Goal: Find specific page/section: Find specific page/section

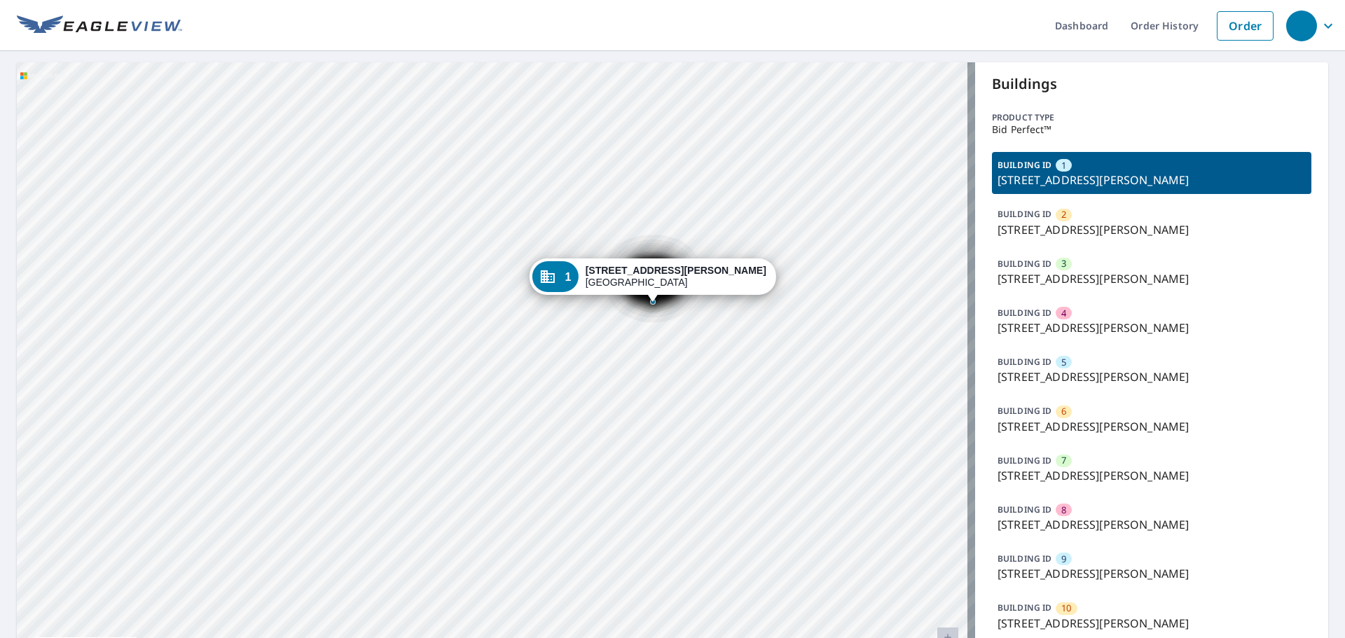
drag, startPoint x: 617, startPoint y: 416, endPoint x: 601, endPoint y: 421, distance: 17.1
click at [601, 421] on div "2 [STREET_ADDRESS][PERSON_NAME] 3 [STREET_ADDRESS][PERSON_NAME] 4 [STREET_ADDRE…" at bounding box center [496, 380] width 959 height 636
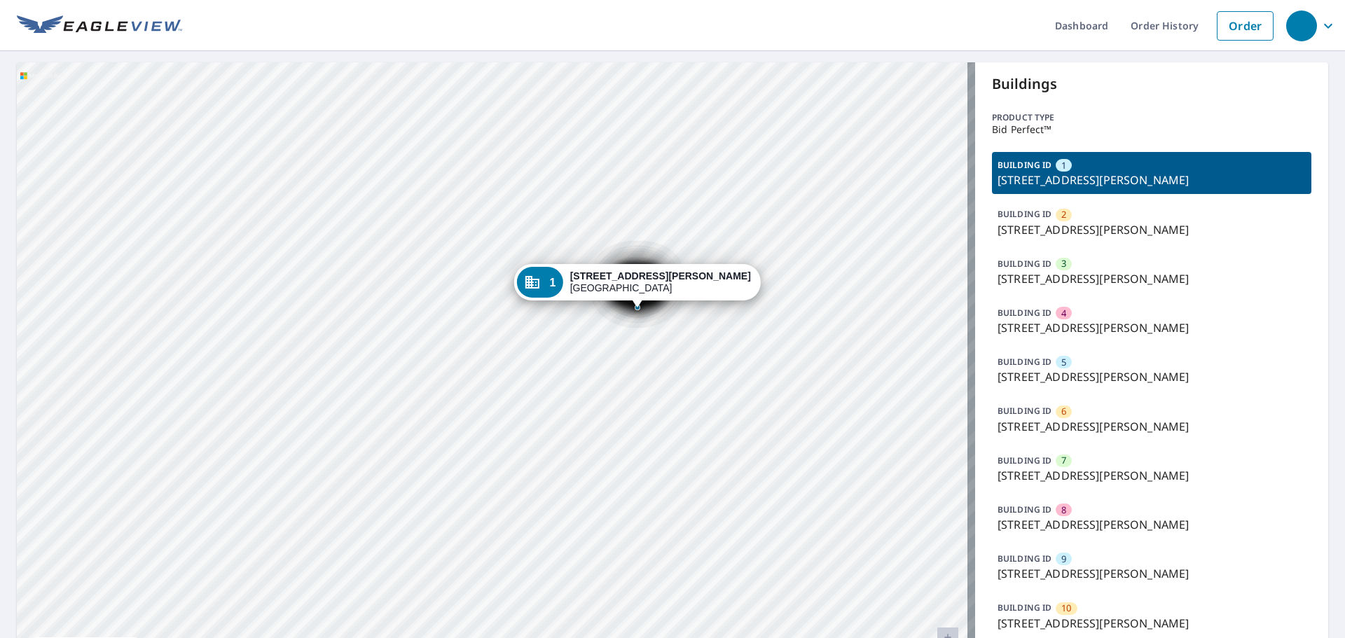
click at [1045, 378] on p "[STREET_ADDRESS][PERSON_NAME]" at bounding box center [1152, 377] width 308 height 17
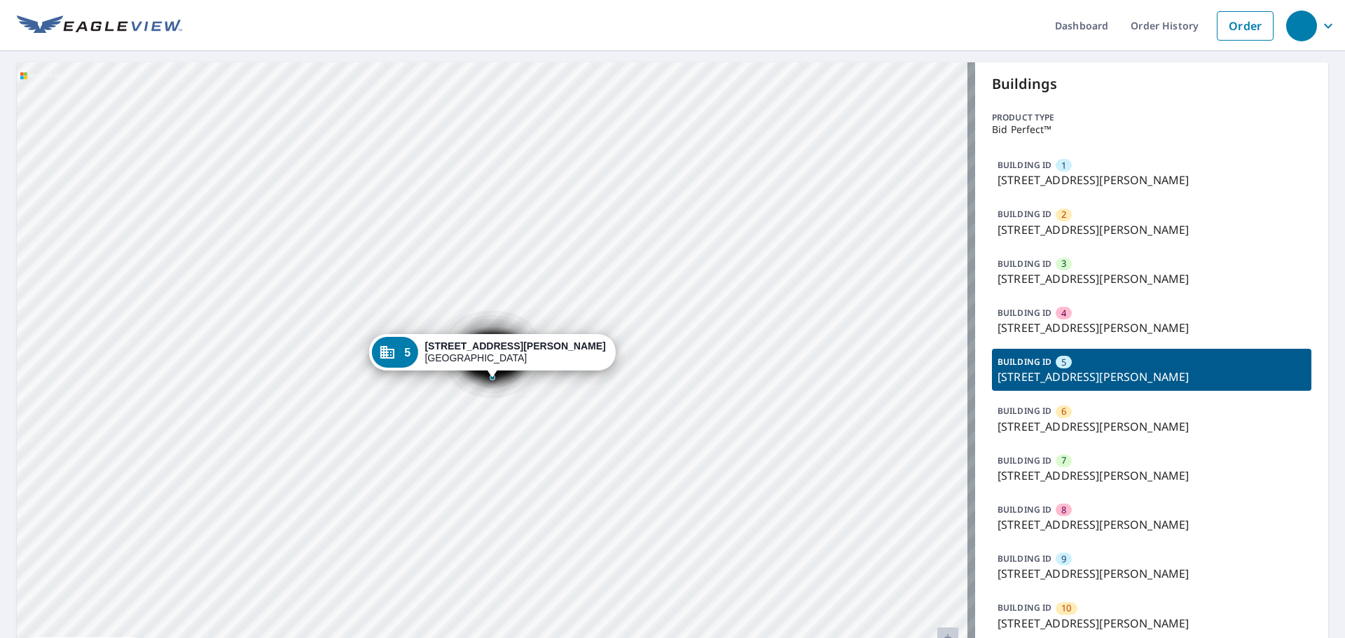
click at [1063, 331] on p "[STREET_ADDRESS][PERSON_NAME]" at bounding box center [1152, 328] width 308 height 17
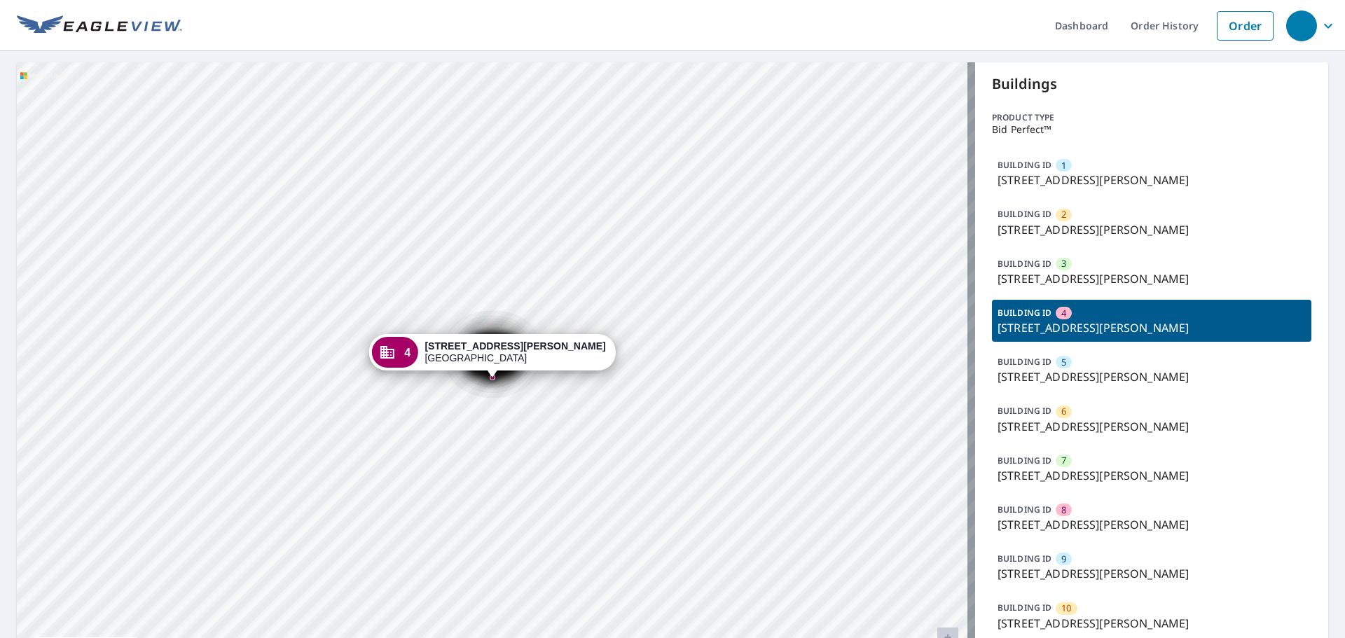
click at [1024, 245] on div "BUILDING ID 1 [STREET_ADDRESS][PERSON_NAME] BUILDING ID 2 [STREET_ADDRESS][PERS…" at bounding box center [1152, 419] width 320 height 535
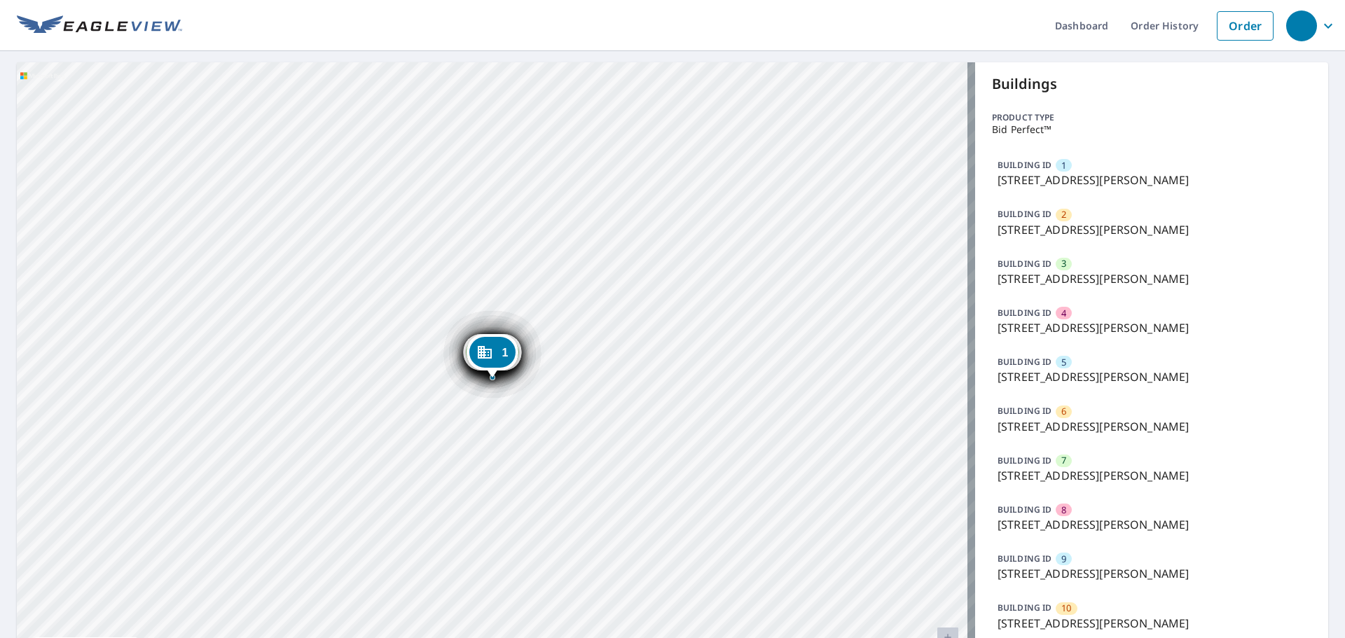
click at [1031, 186] on p "[STREET_ADDRESS][PERSON_NAME]" at bounding box center [1152, 180] width 308 height 17
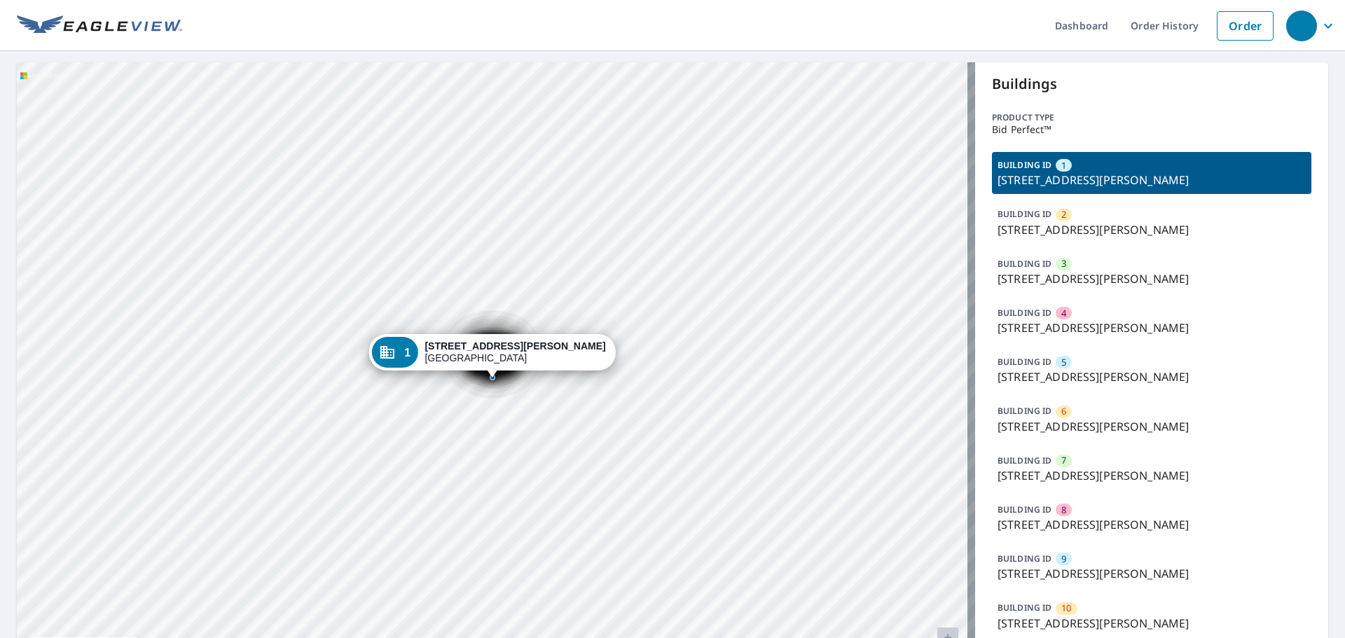
click at [1039, 238] on p "[STREET_ADDRESS][PERSON_NAME]" at bounding box center [1152, 229] width 308 height 17
